Goal: Task Accomplishment & Management: Complete application form

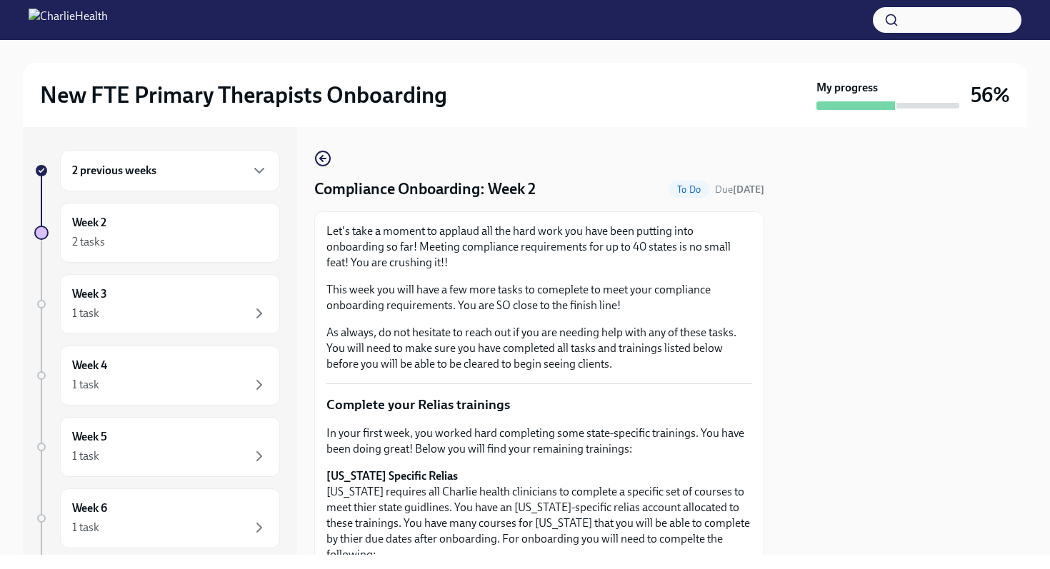
scroll to position [543, 0]
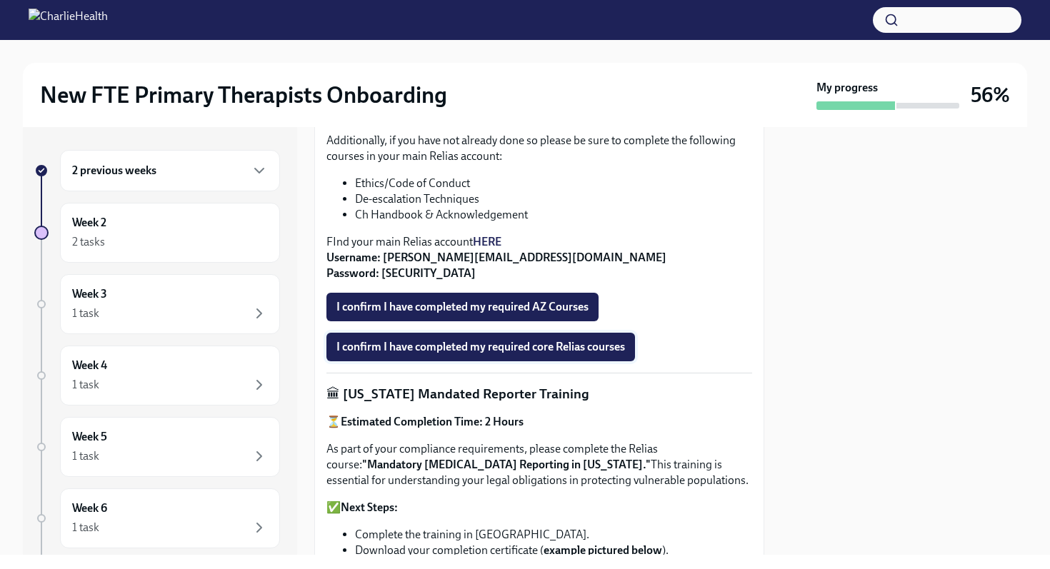
click at [511, 340] on span "I confirm I have completed my required core Relias courses" at bounding box center [480, 347] width 289 height 14
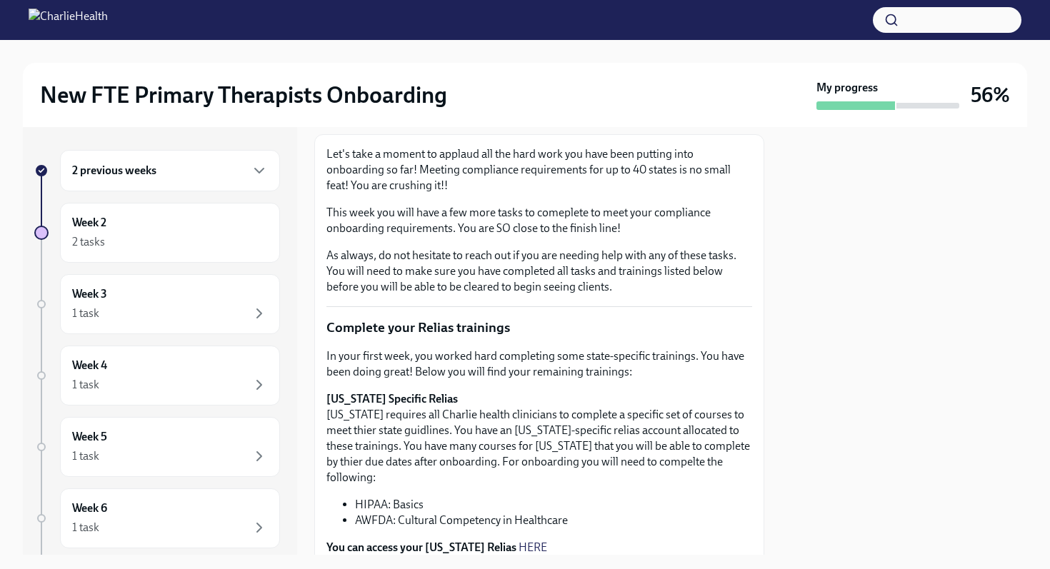
scroll to position [0, 0]
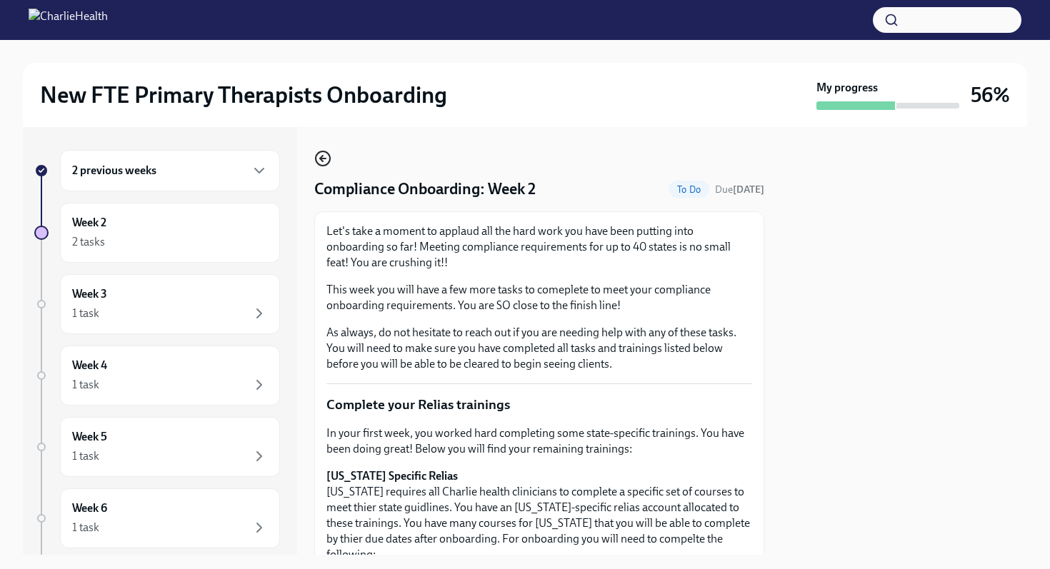
click at [326, 161] on icon "button" at bounding box center [322, 158] width 17 height 17
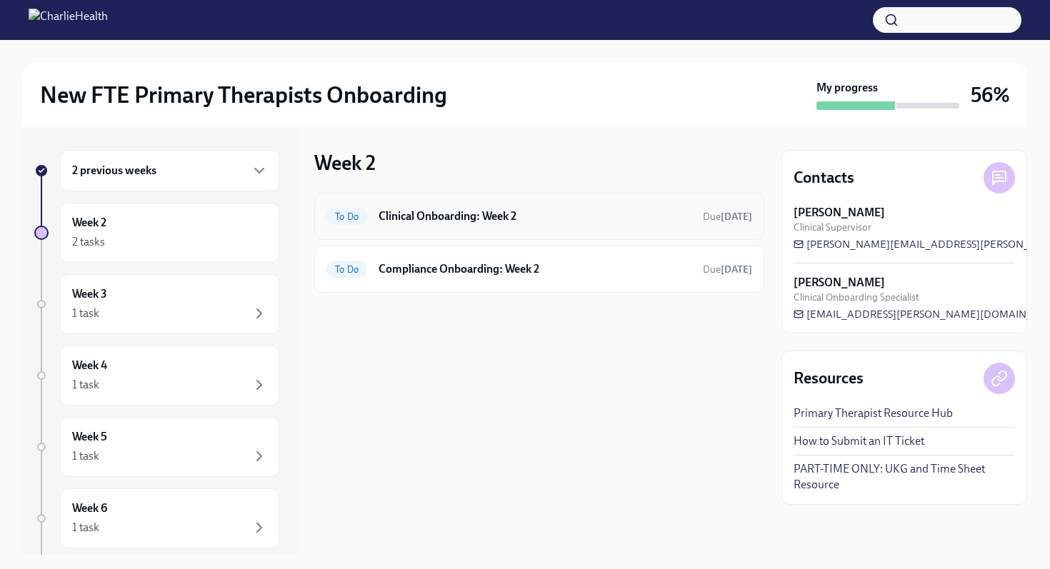
click at [524, 234] on div "To Do Clinical Onboarding: Week 2 Due [DATE]" at bounding box center [539, 216] width 450 height 47
click at [510, 215] on h6 "Clinical Onboarding: Week 2" at bounding box center [535, 217] width 313 height 16
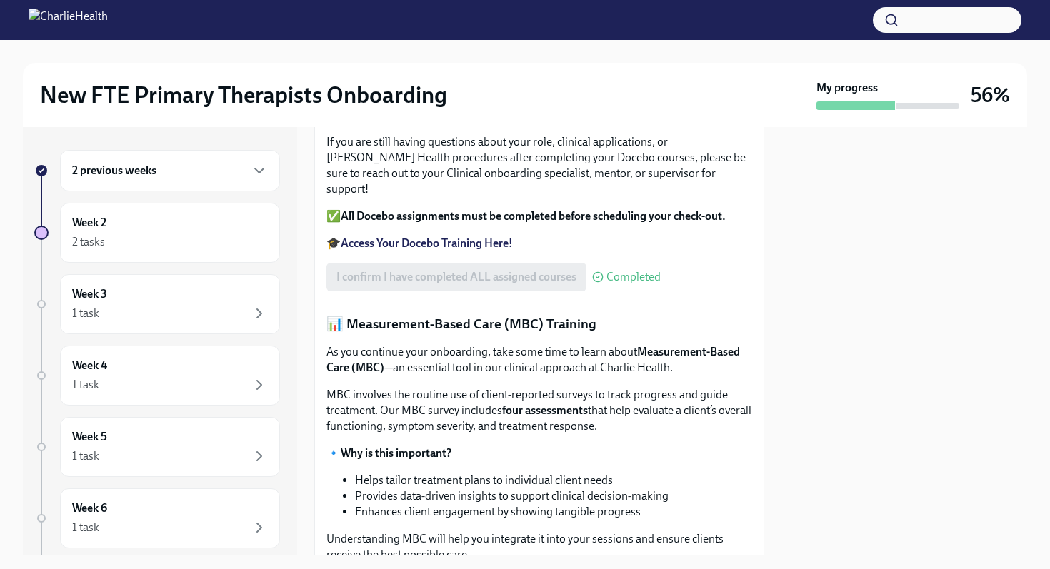
scroll to position [259, 0]
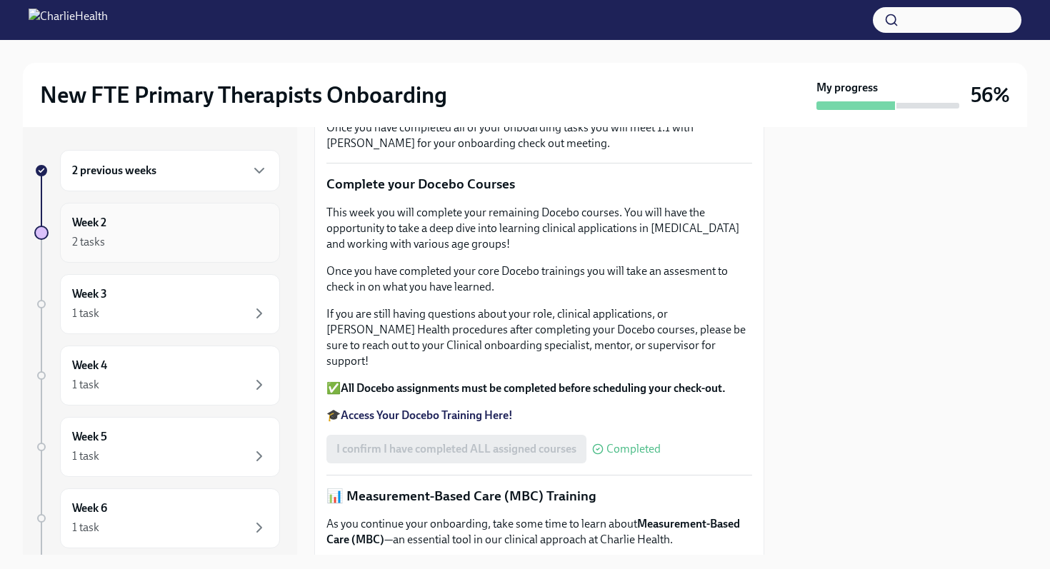
click at [236, 223] on div "Week 2 2 tasks" at bounding box center [170, 233] width 196 height 36
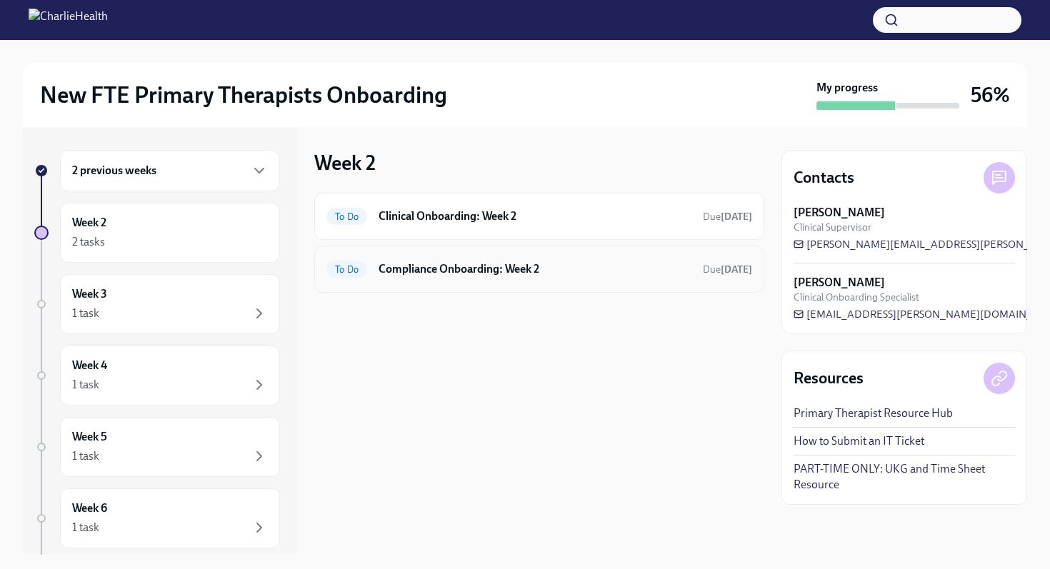
click at [462, 268] on h6 "Compliance Onboarding: Week 2" at bounding box center [535, 269] width 313 height 16
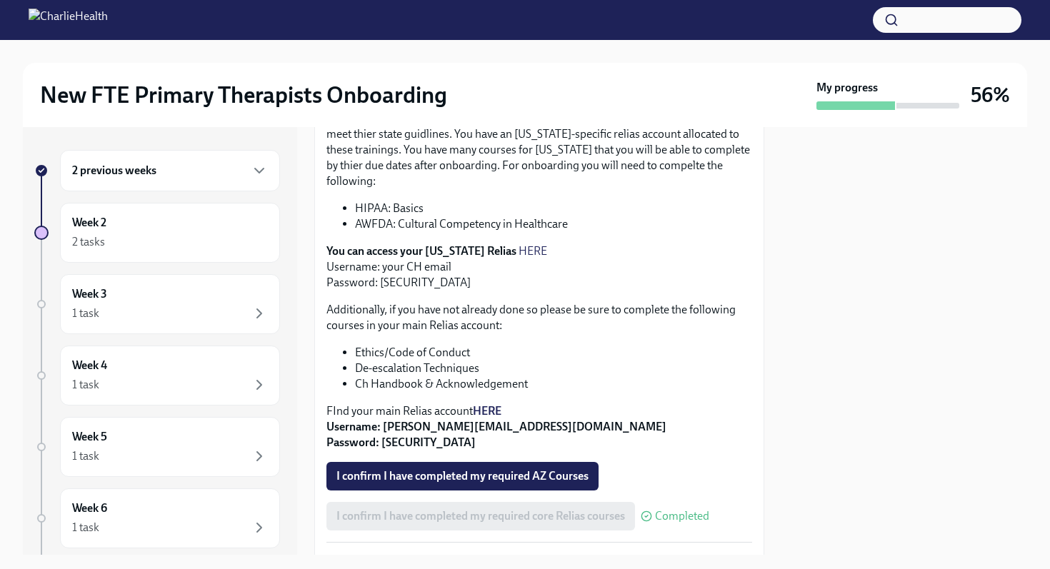
scroll to position [356, 0]
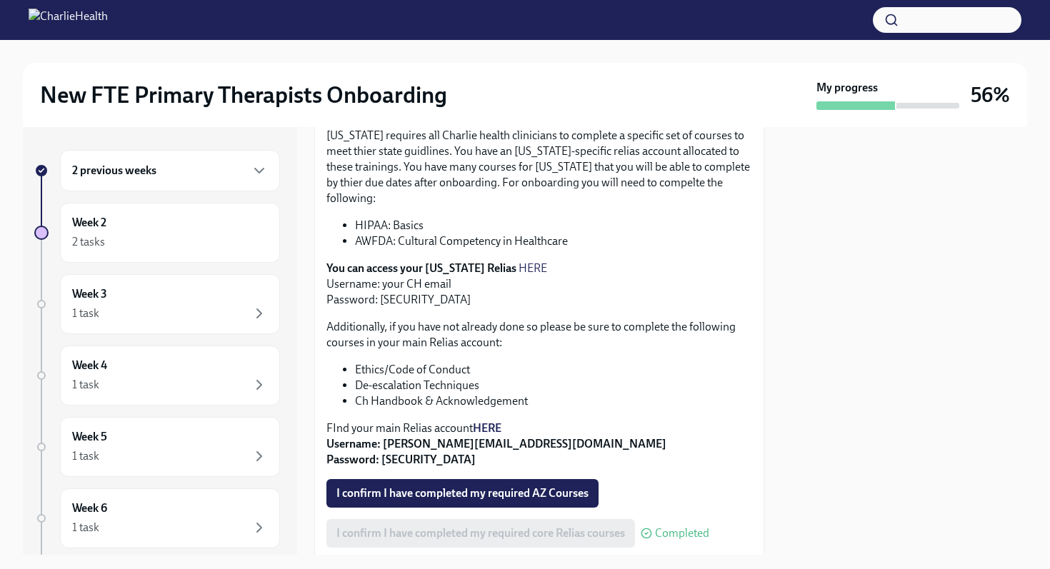
click at [519, 261] on link "HERE" at bounding box center [533, 268] width 29 height 14
